Goal: Transaction & Acquisition: Book appointment/travel/reservation

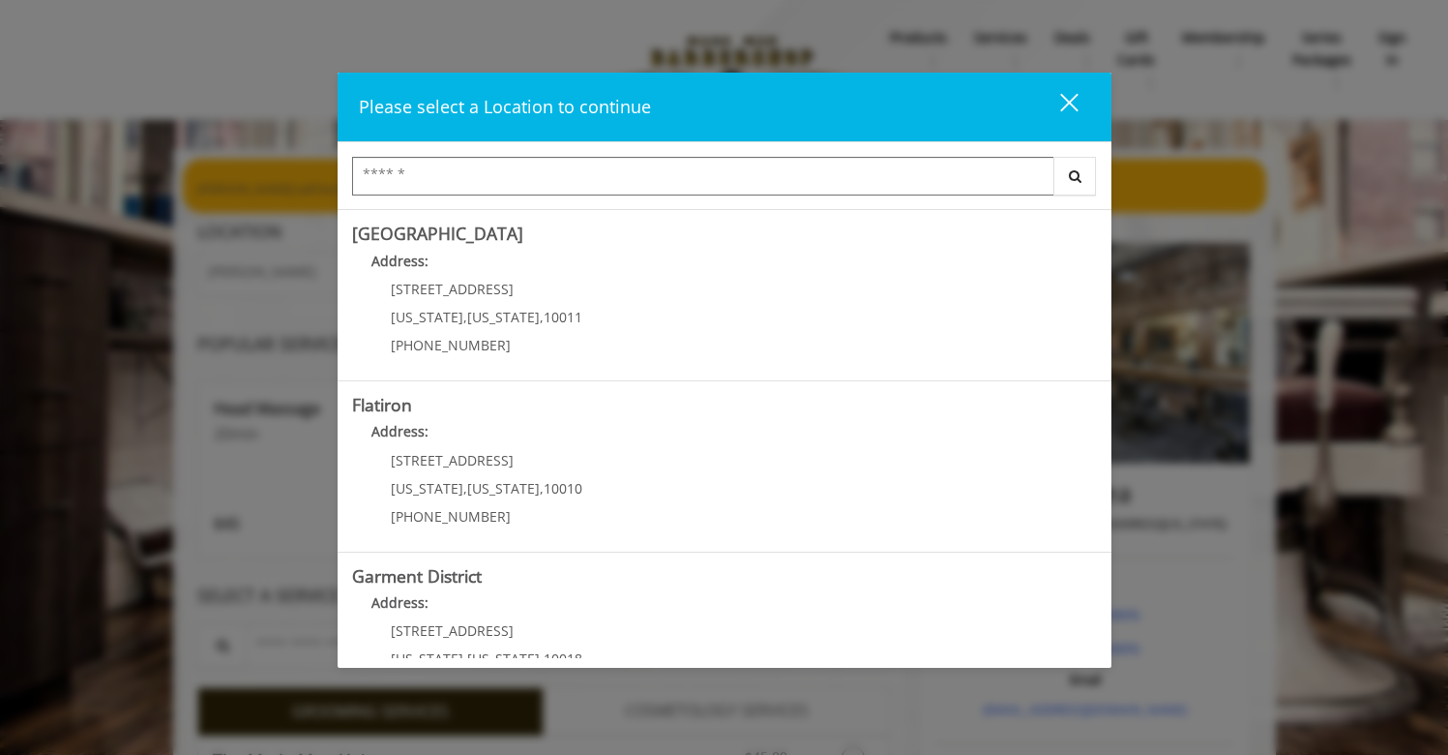
scroll to position [379, 0]
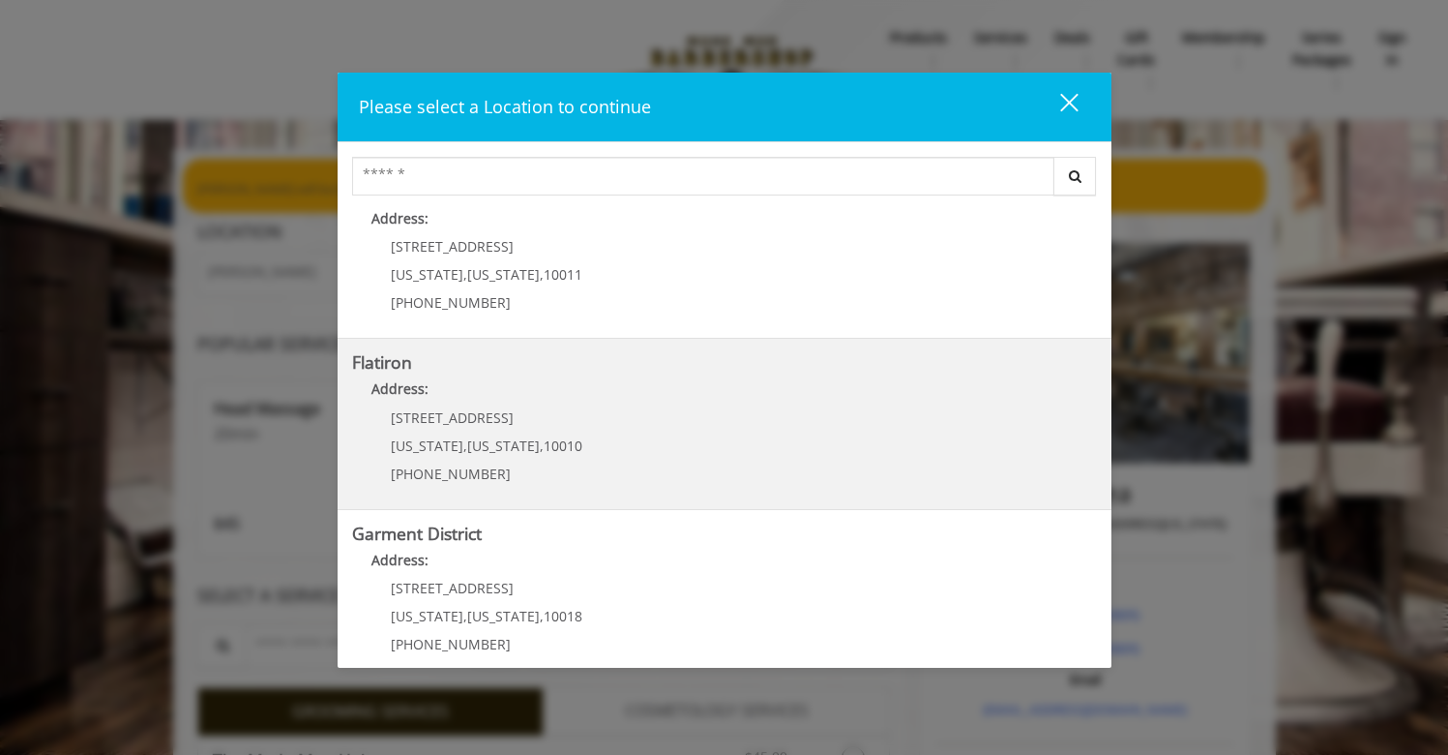
click at [656, 397] on "Address:" at bounding box center [724, 393] width 745 height 31
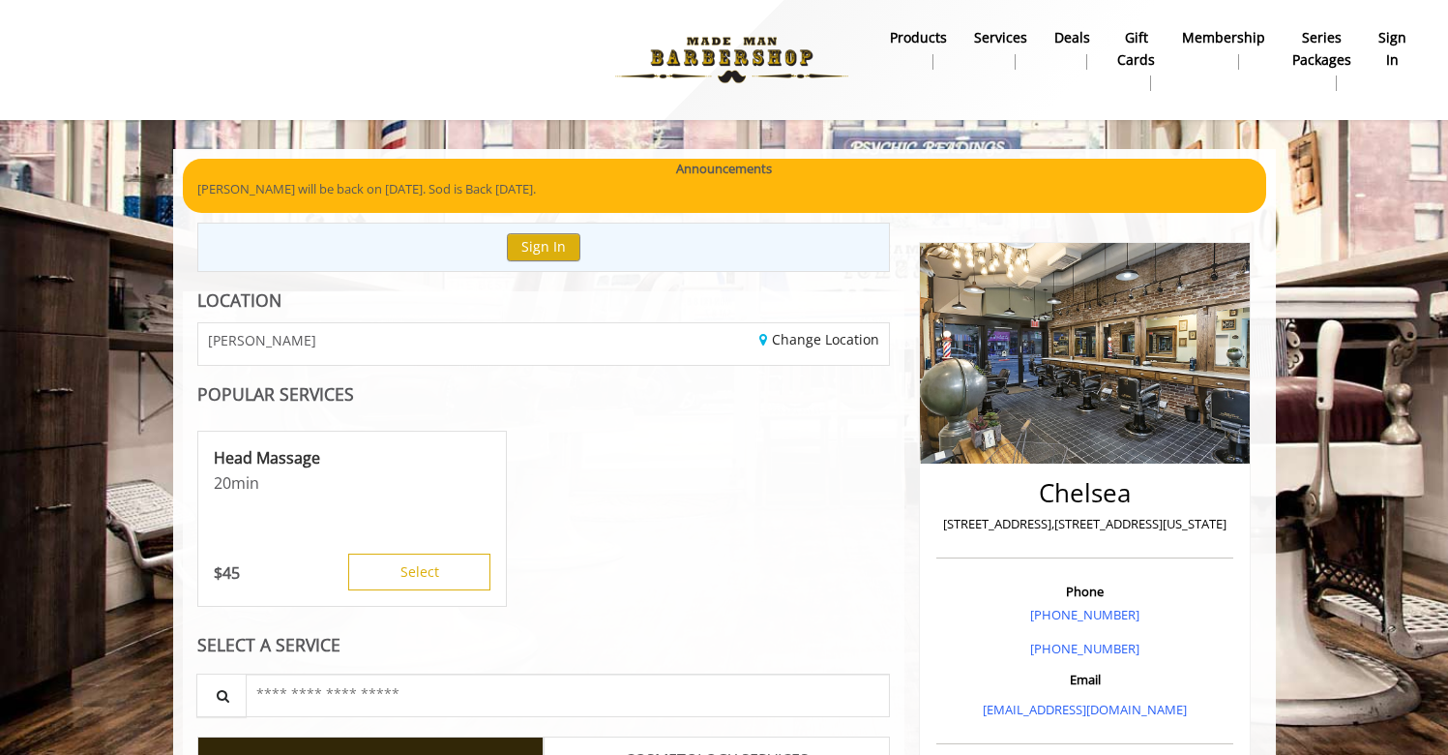
scroll to position [63, 0]
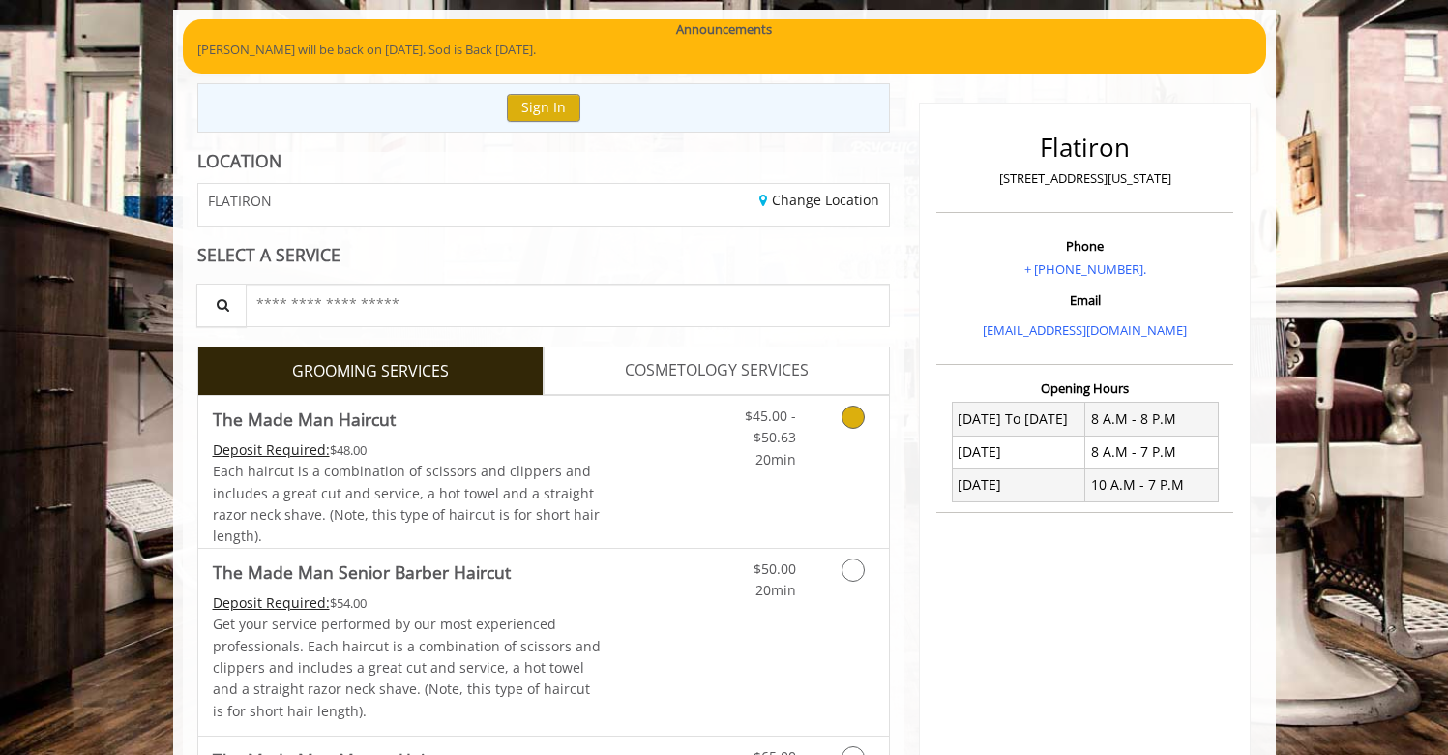
click at [847, 409] on icon "Grooming services" at bounding box center [853, 416] width 23 height 23
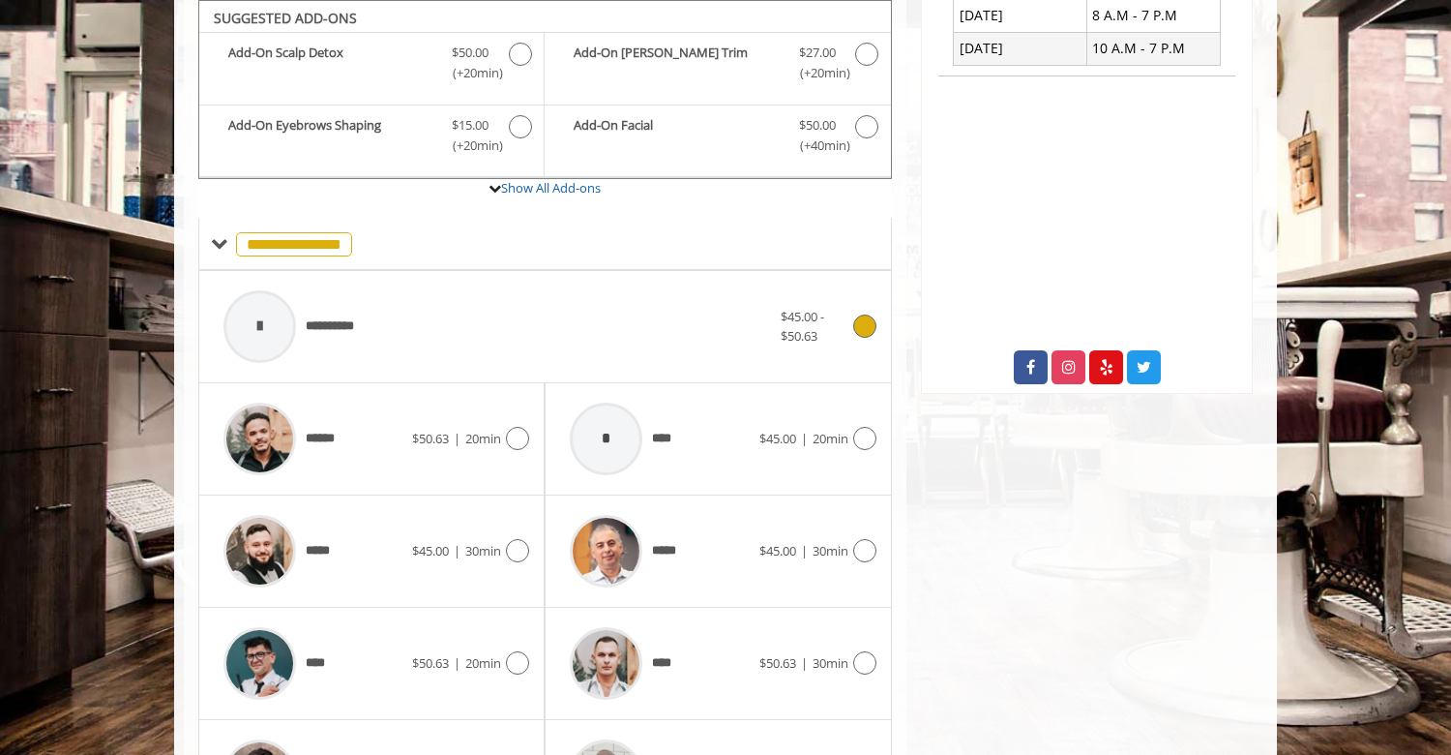
scroll to position [832, 0]
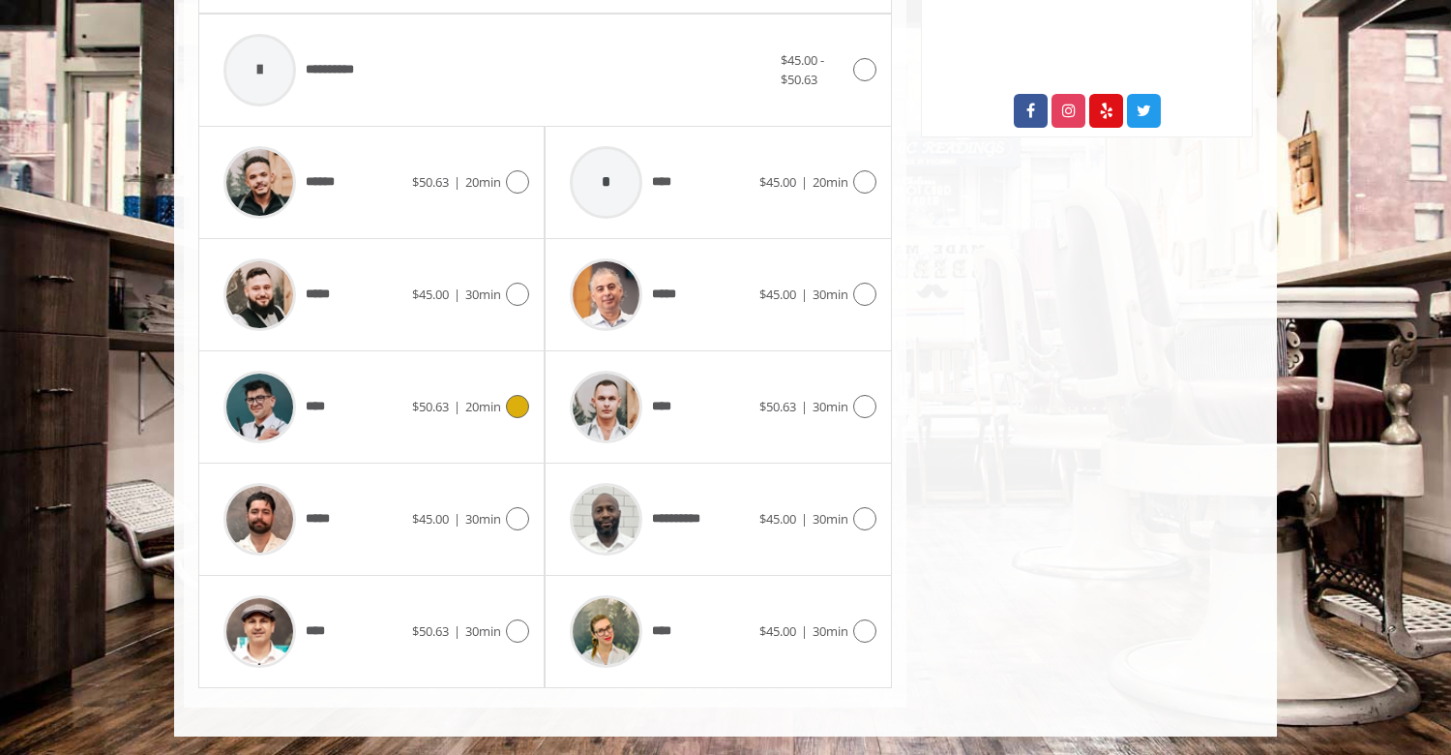
click at [464, 417] on div "**** $50.63 | 20min" at bounding box center [371, 407] width 315 height 92
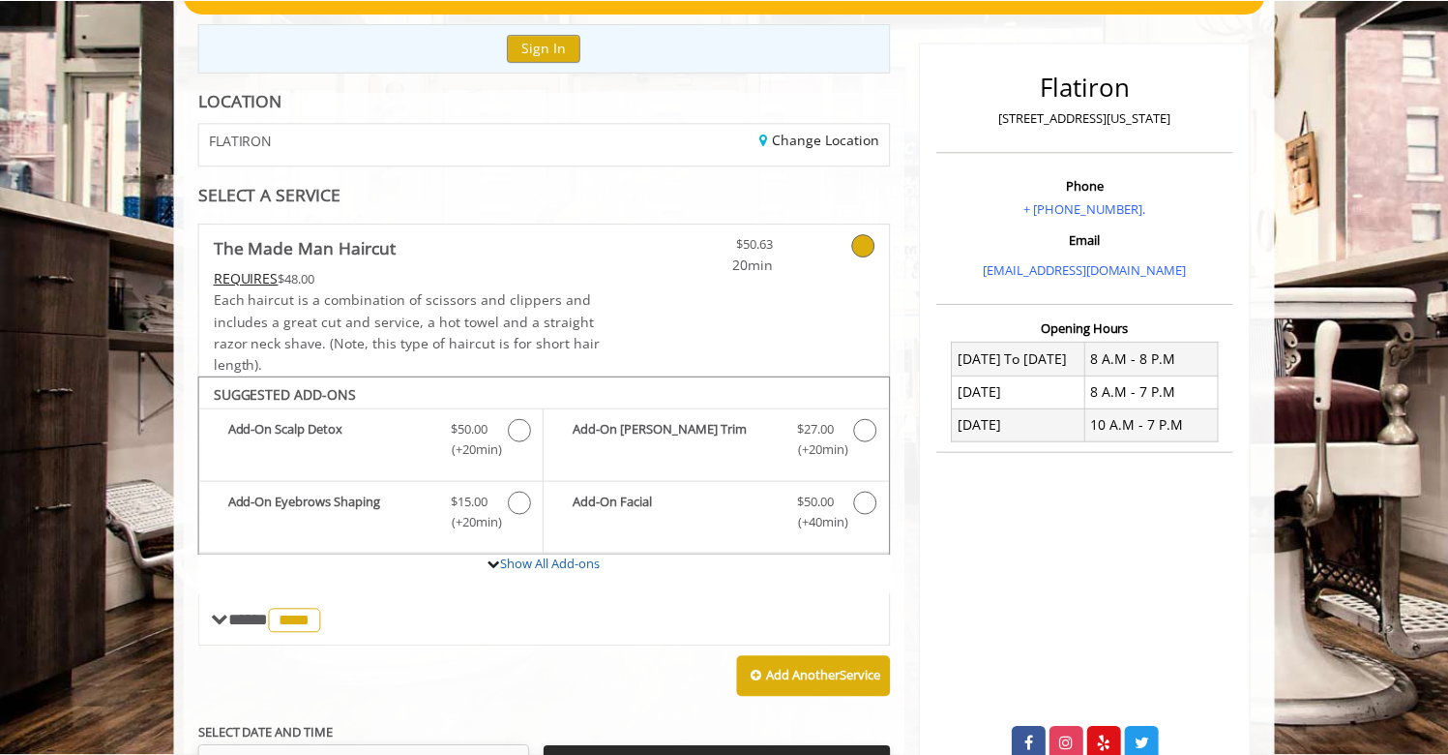
scroll to position [0, 0]
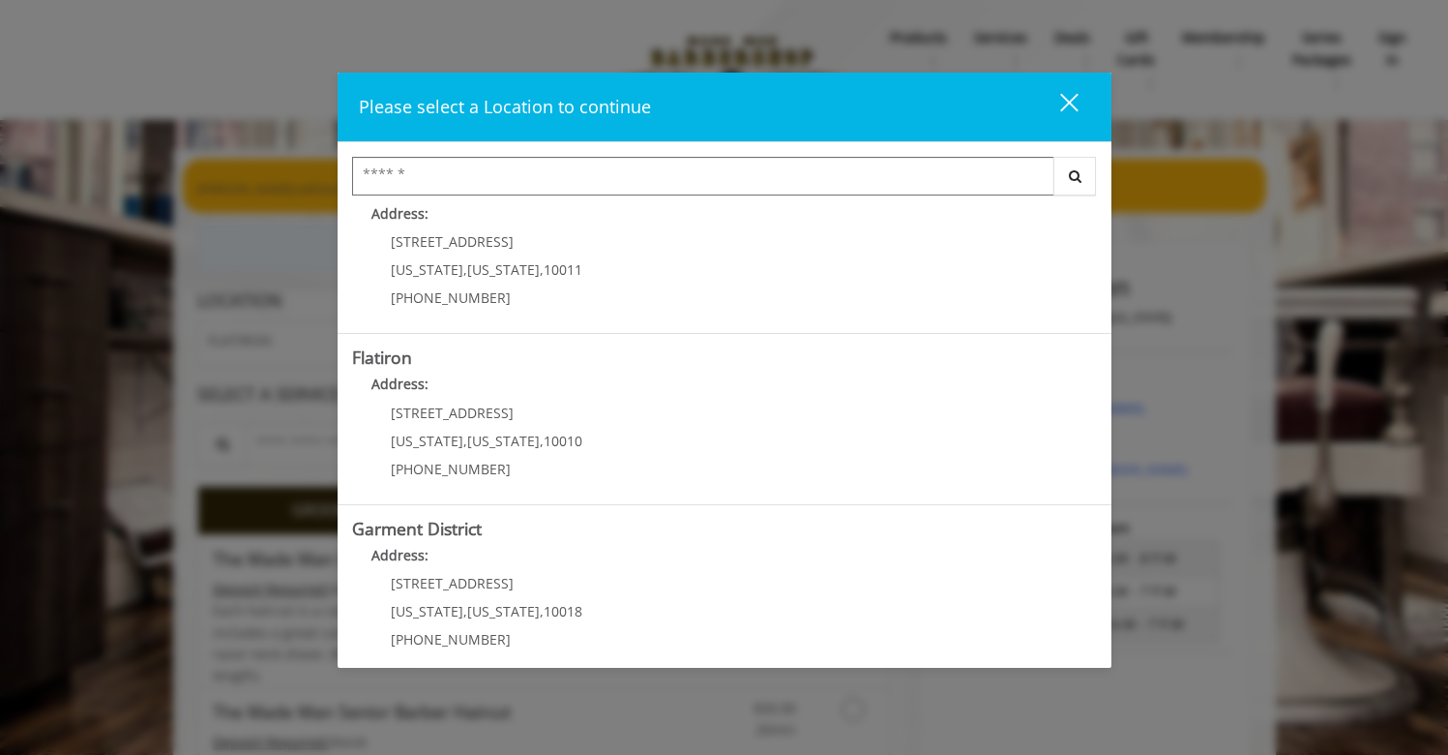
scroll to position [401, 0]
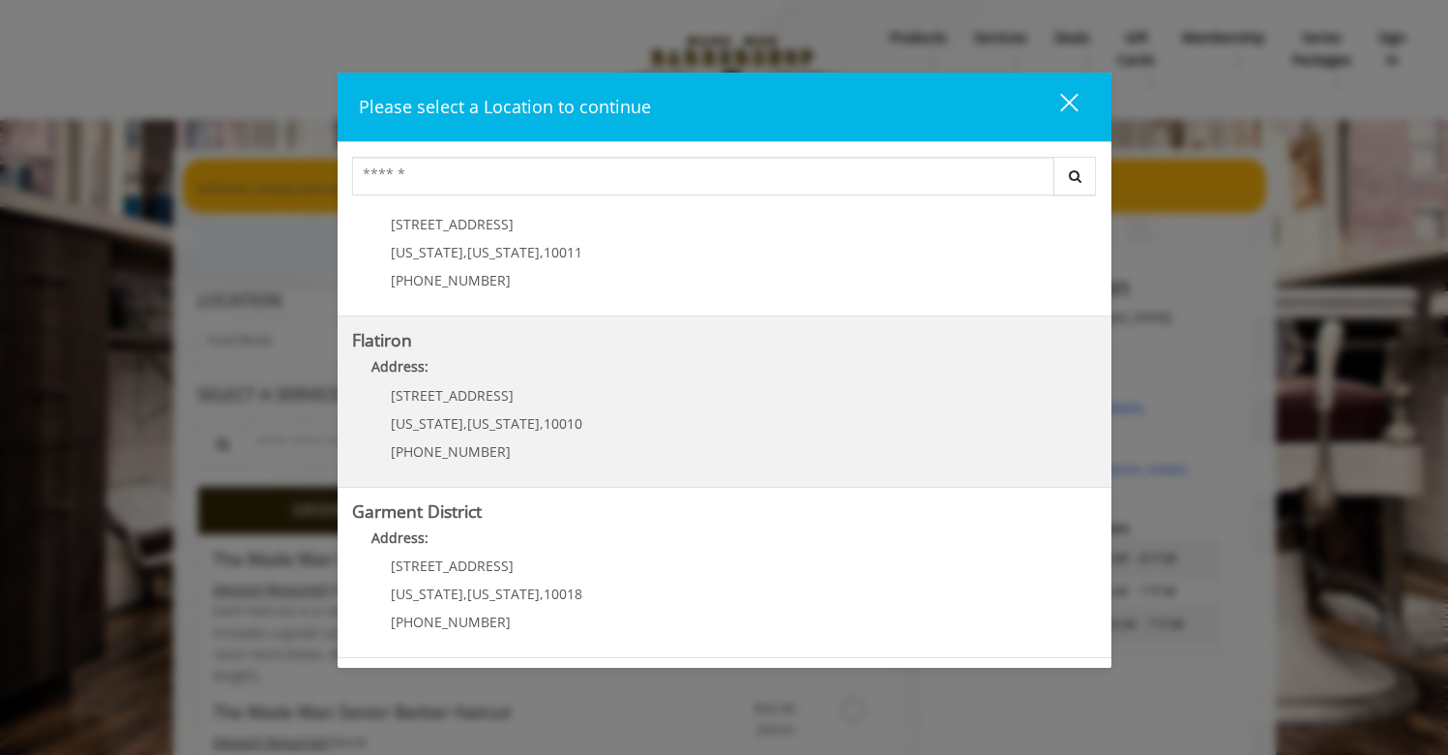
click at [647, 416] on "Flatiron Address: [STREET_ADDRESS][US_STATE][US_STATE] (917) 475-1765" at bounding box center [724, 401] width 745 height 141
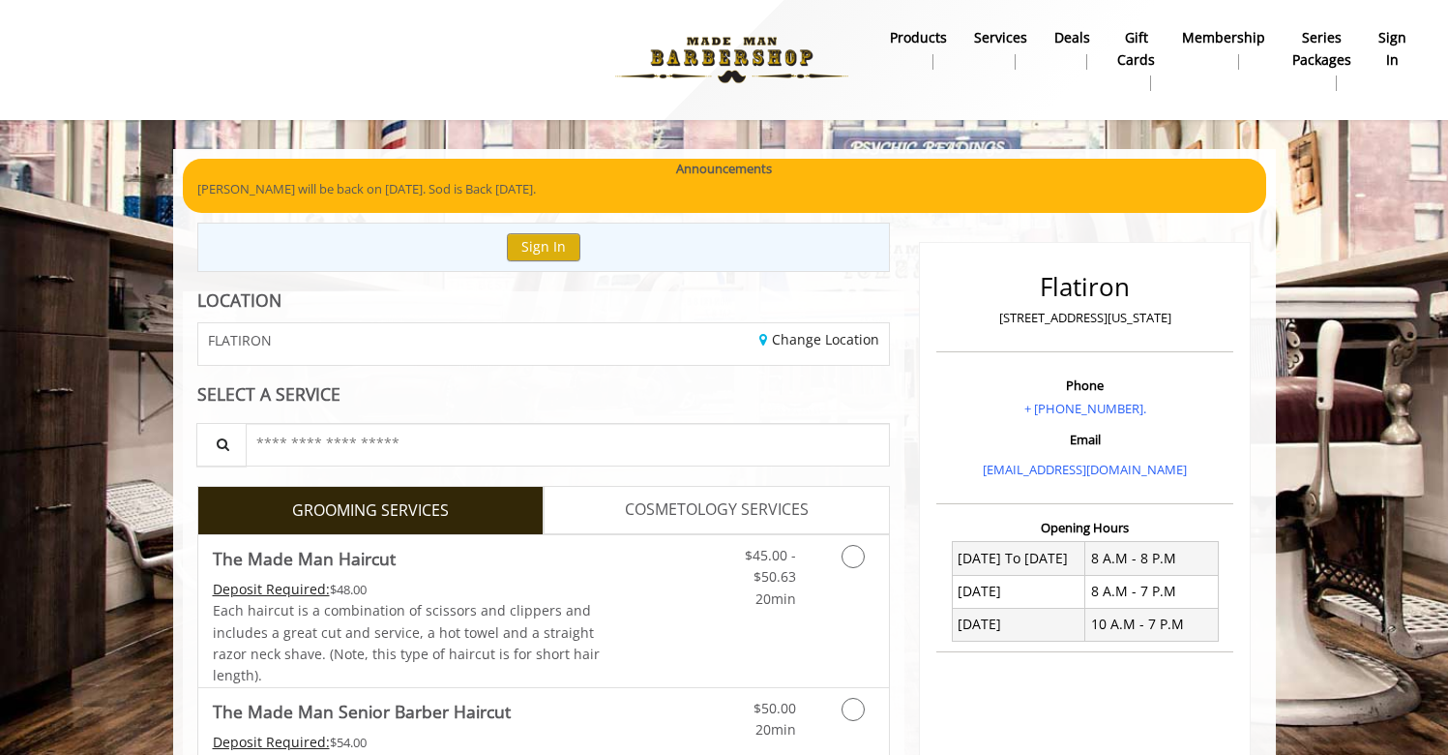
scroll to position [19, 0]
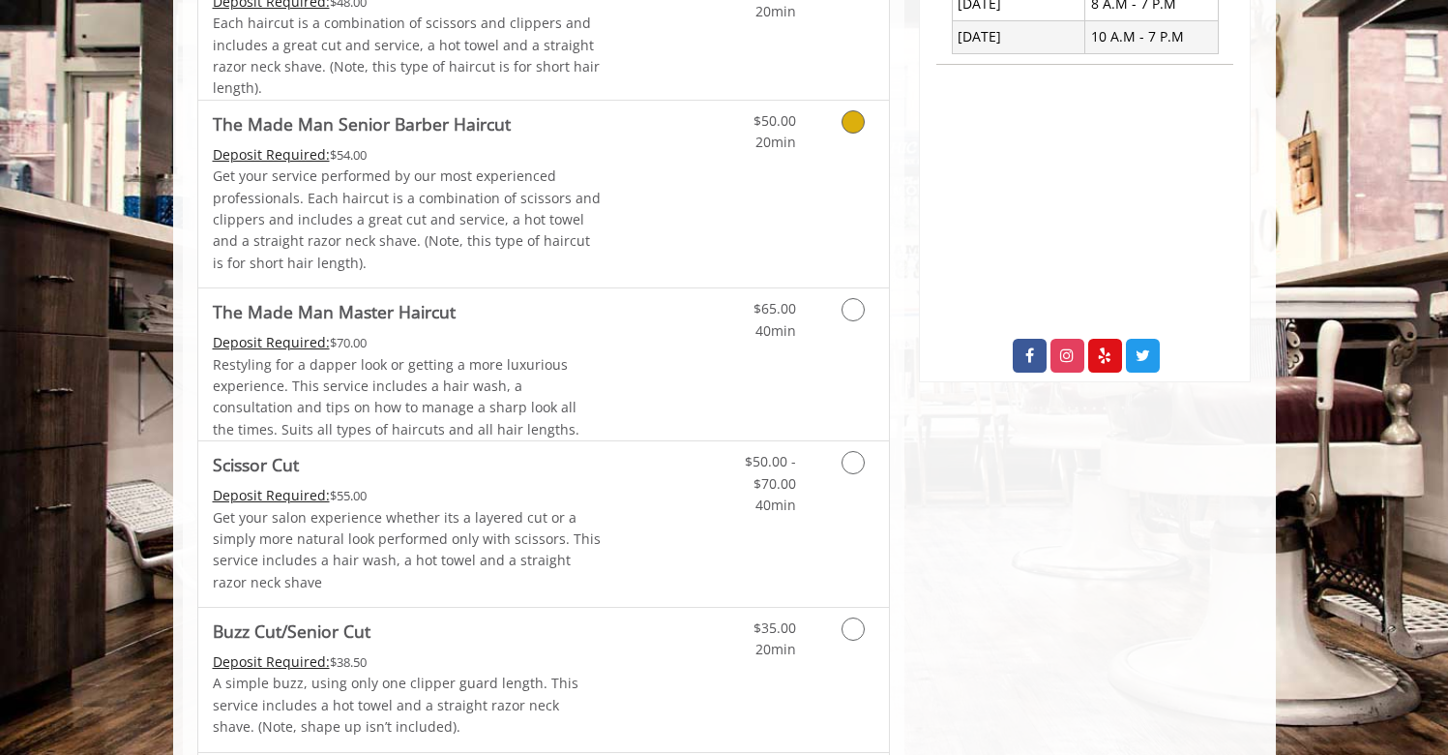
scroll to position [613, 0]
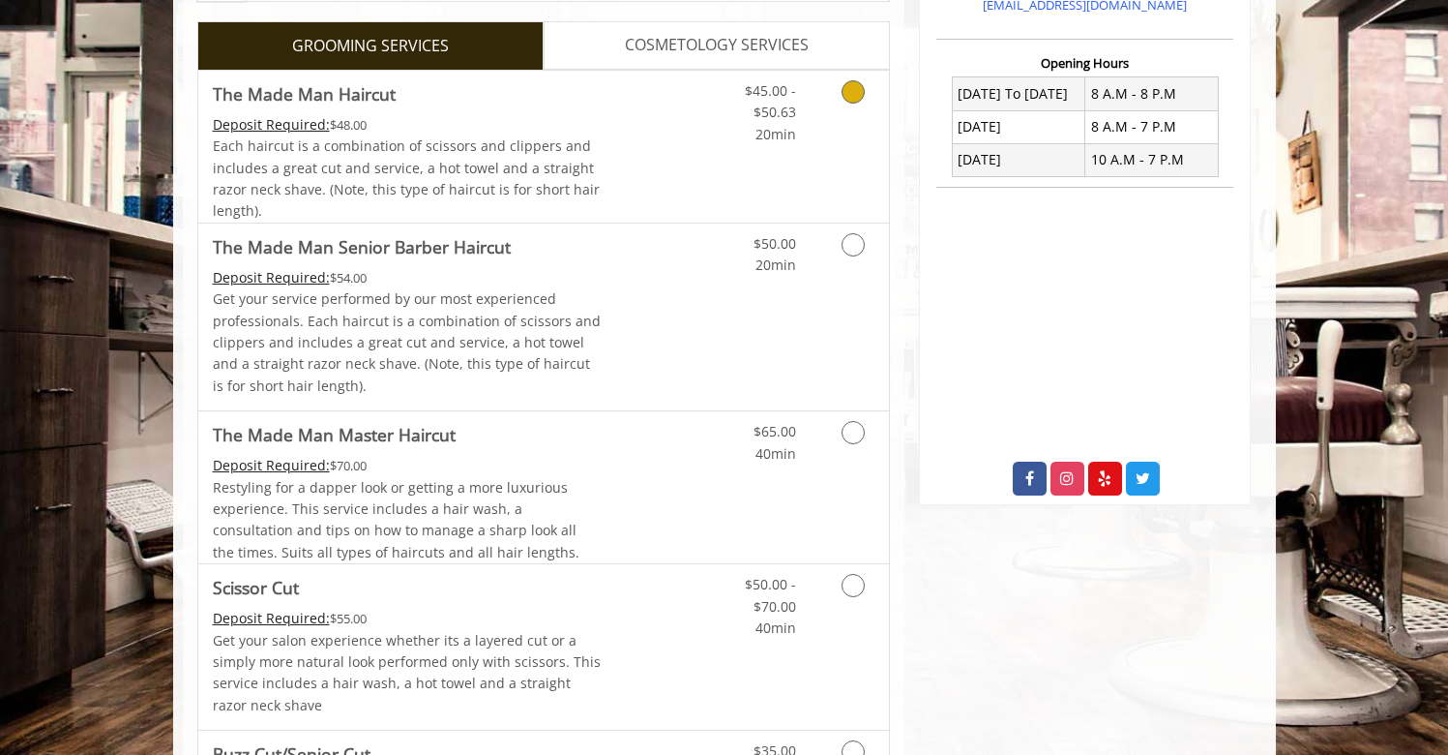
click at [676, 134] on link "Discounted Price" at bounding box center [658, 147] width 115 height 152
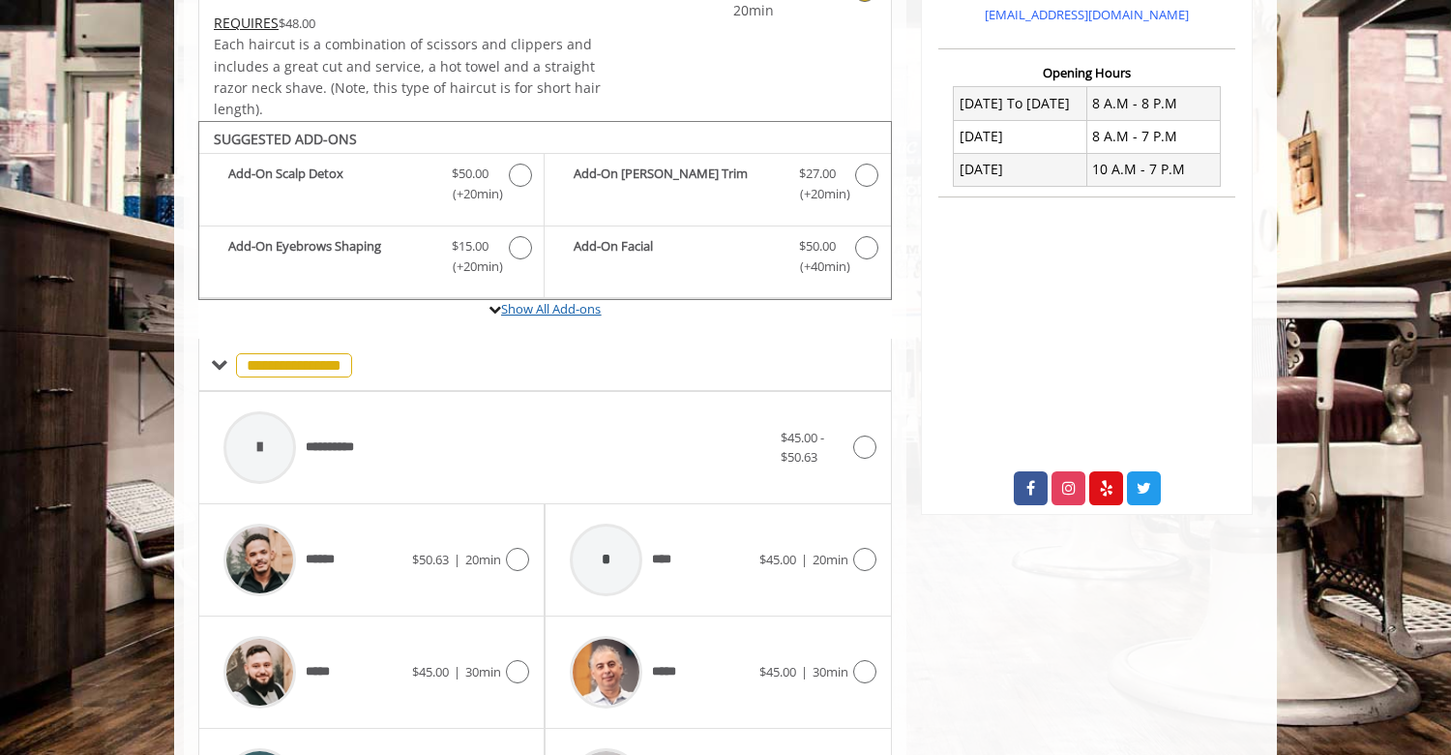
scroll to position [430, 0]
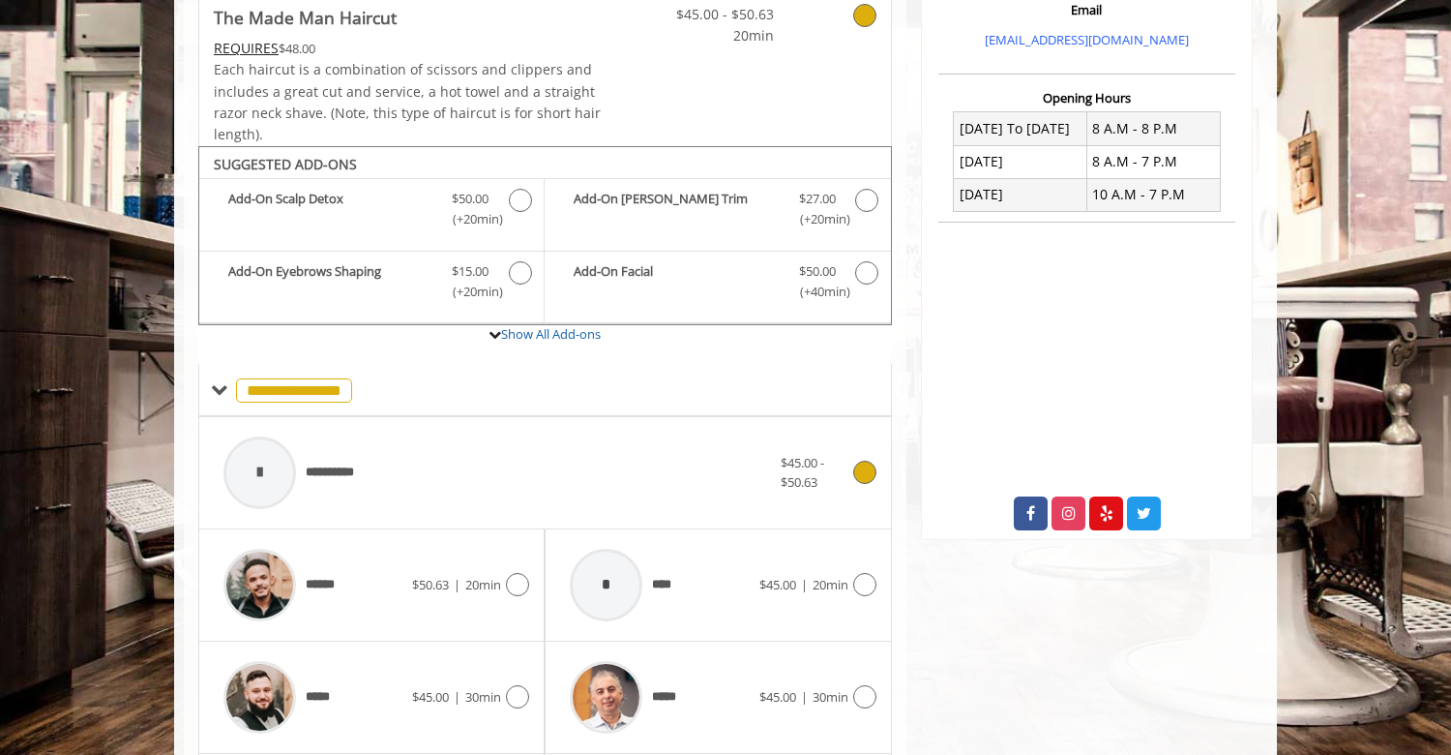
click at [826, 440] on div "**********" at bounding box center [545, 473] width 663 height 92
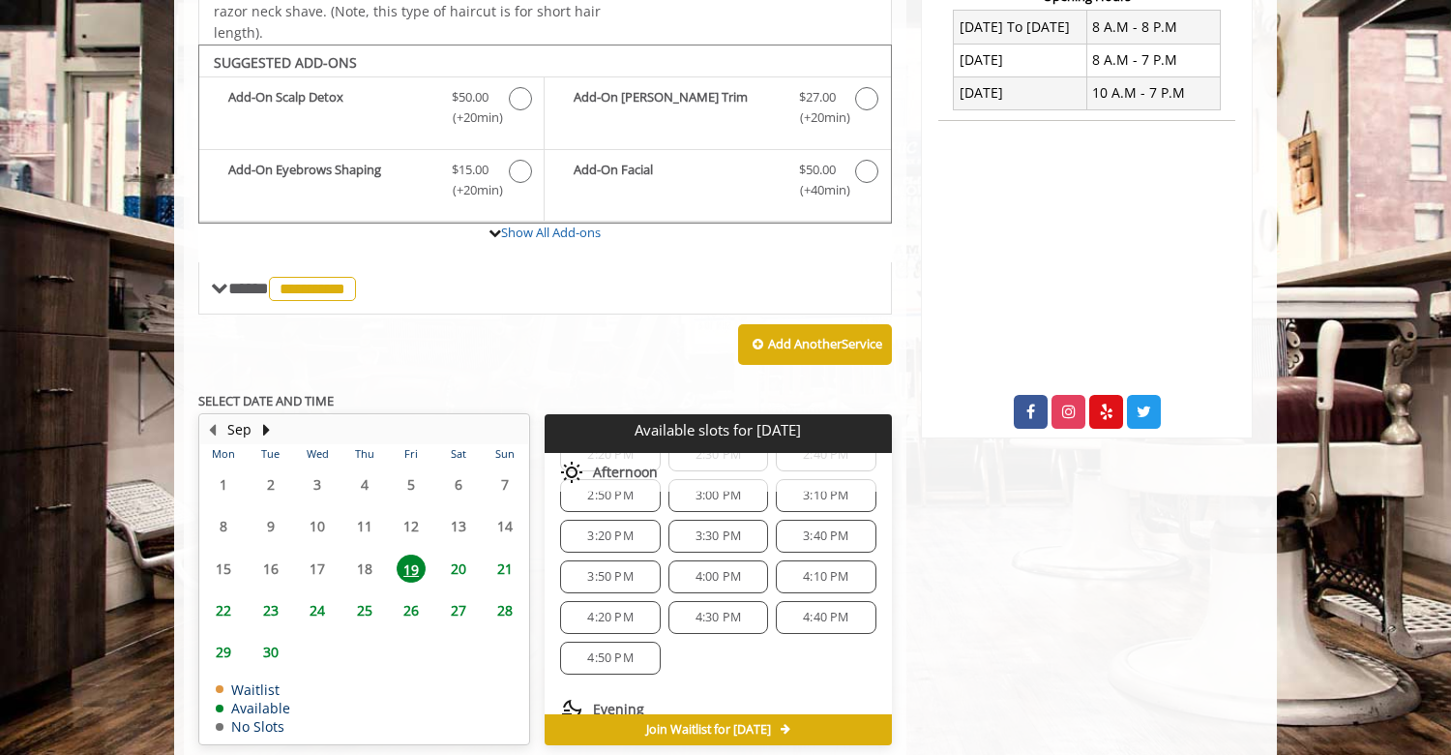
scroll to position [522, 0]
